Goal: Navigation & Orientation: Go to known website

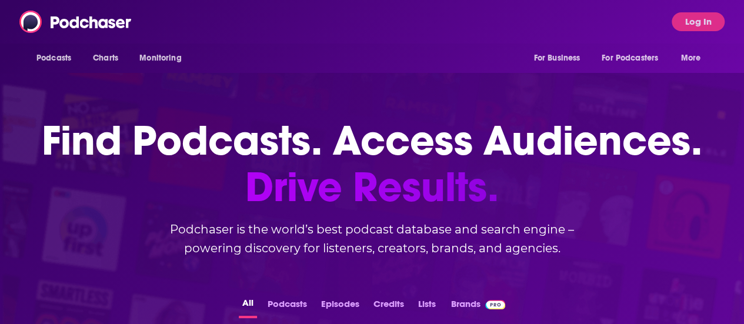
click at [695, 9] on div "Podcasts Charts Monitoring For Business For Podcasters More Log In" at bounding box center [372, 22] width 744 height 44
click at [700, 30] on button "Log In" at bounding box center [698, 21] width 53 height 19
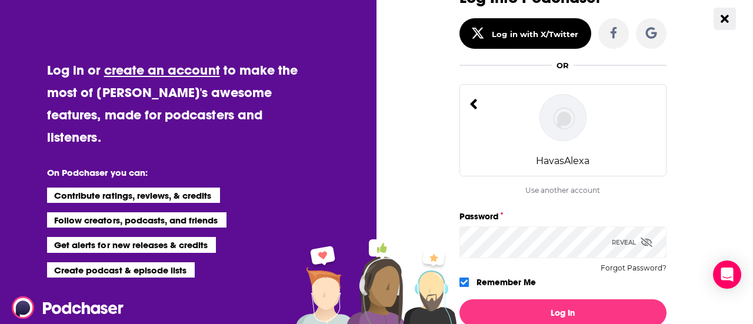
scroll to position [71, 0]
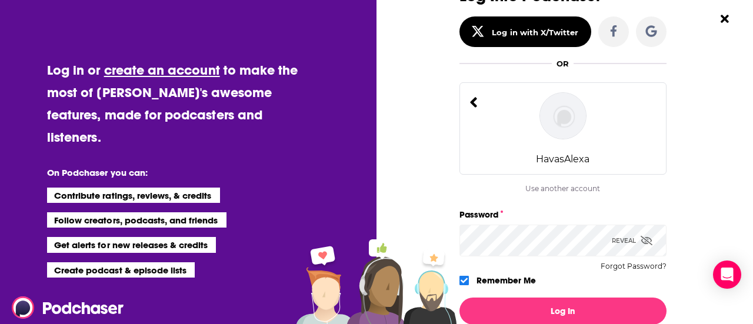
click at [641, 238] on icon "Dialog" at bounding box center [647, 240] width 12 height 9
